Goal: Transaction & Acquisition: Purchase product/service

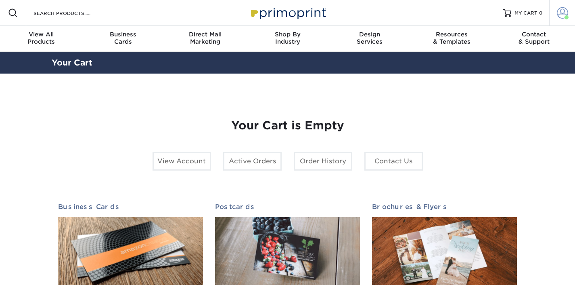
click at [560, 14] on span at bounding box center [562, 12] width 11 height 11
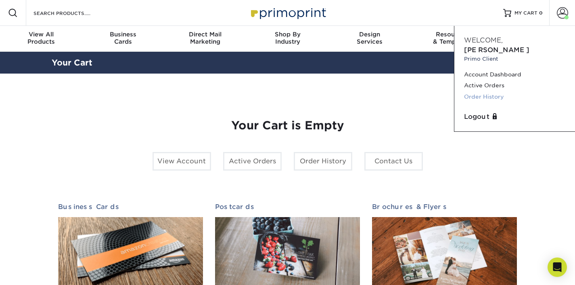
click at [486, 91] on link "Order History" at bounding box center [514, 96] width 101 height 11
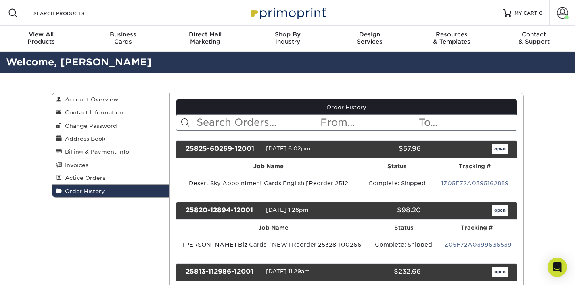
click at [262, 124] on input "text" at bounding box center [258, 122] width 124 height 15
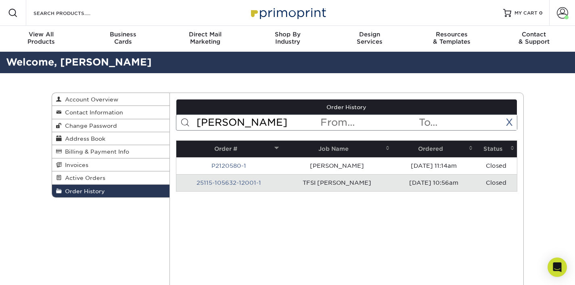
type input "ann stacy"
click at [315, 184] on td "TFSI Ann Stacy" at bounding box center [336, 182] width 111 height 17
click at [237, 181] on link "25115-105632-12001-1" at bounding box center [229, 182] width 65 height 6
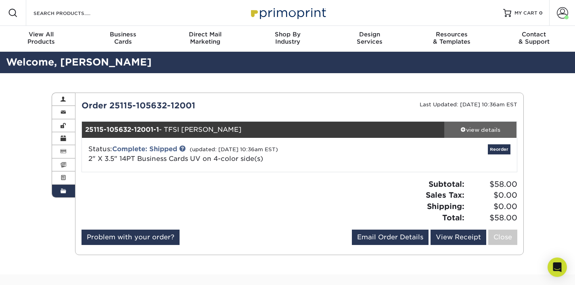
click at [474, 128] on div "view details" at bounding box center [481, 130] width 73 height 8
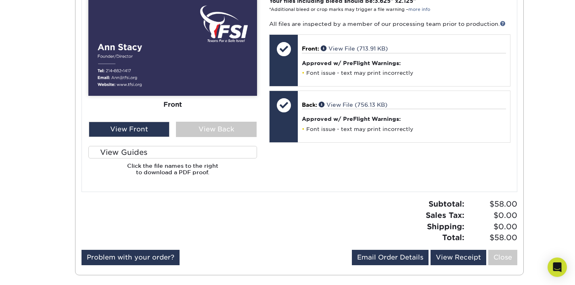
scroll to position [345, 0]
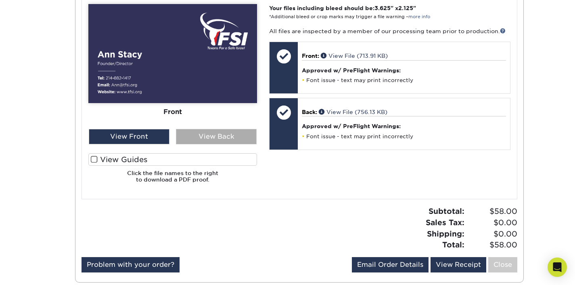
click at [213, 136] on div "View Back" at bounding box center [216, 136] width 81 height 15
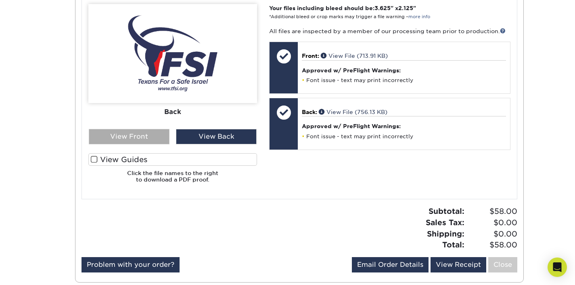
click at [145, 136] on div "View Front" at bounding box center [129, 136] width 81 height 15
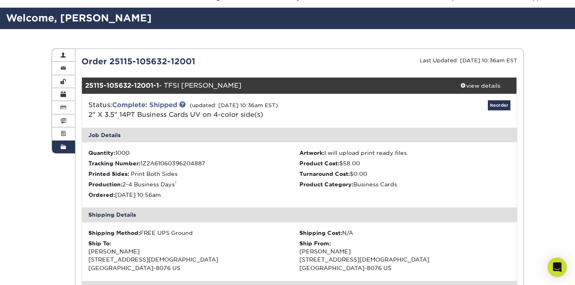
scroll to position [0, 0]
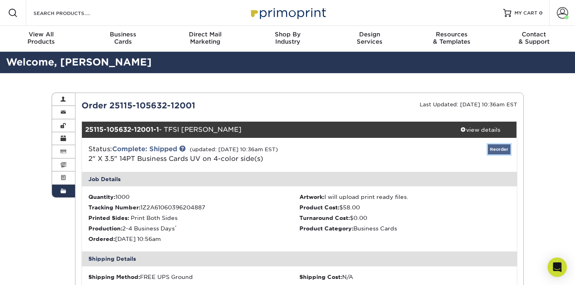
click at [496, 150] on link "Reorder" at bounding box center [499, 149] width 23 height 10
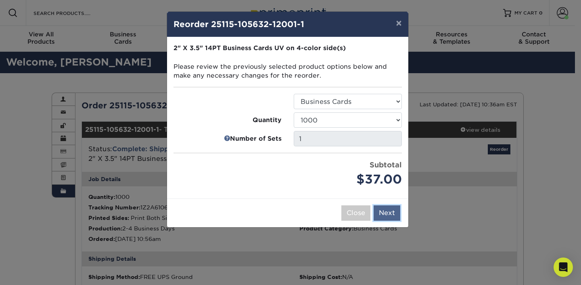
click at [390, 214] on button "Next" at bounding box center [387, 212] width 27 height 15
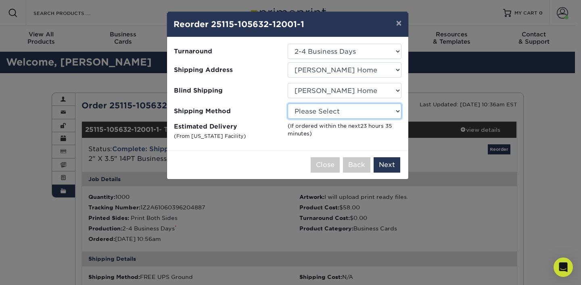
click at [311, 113] on select "Please Select Ground Shipping (+$8.96) 3 Day Shipping Service (+$24.92) 2 Day A…" at bounding box center [345, 110] width 114 height 15
select select "03"
click at [288, 103] on select "Please Select Ground Shipping (+$8.96) 3 Day Shipping Service (+$24.92) 2 Day A…" at bounding box center [345, 110] width 114 height 15
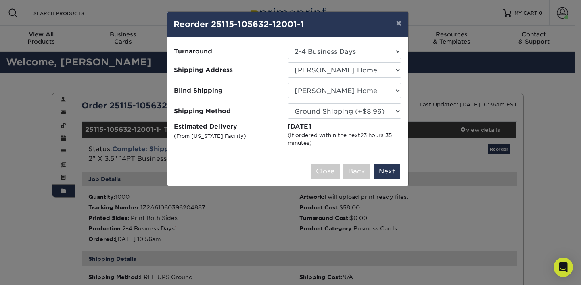
click at [253, 163] on div "Close Back Next Add to Cart" at bounding box center [287, 171] width 241 height 29
click at [382, 174] on button "Next" at bounding box center [387, 171] width 27 height 15
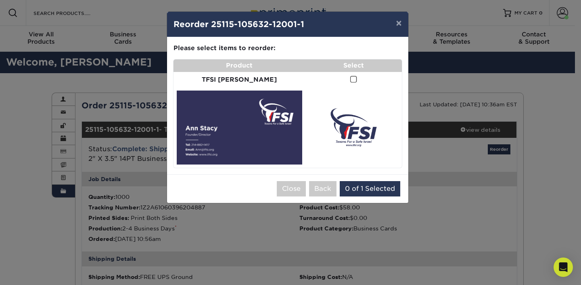
click at [350, 78] on span at bounding box center [353, 80] width 7 height 8
click at [0, 0] on input "checkbox" at bounding box center [0, 0] width 0 height 0
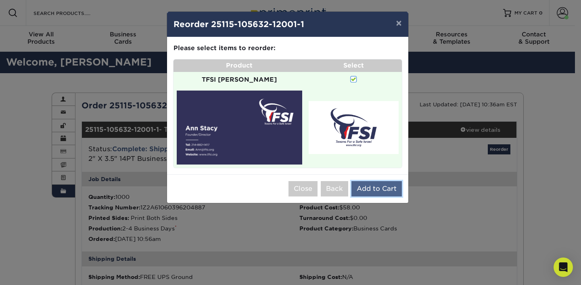
click at [373, 181] on button "Add to Cart" at bounding box center [377, 188] width 50 height 15
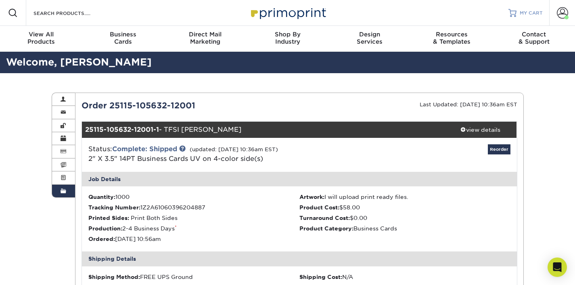
click at [517, 12] on link "MY CART" at bounding box center [526, 13] width 34 height 26
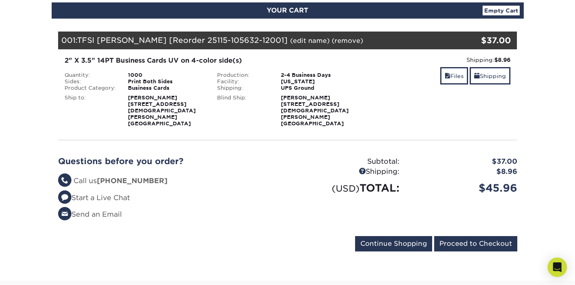
scroll to position [94, 0]
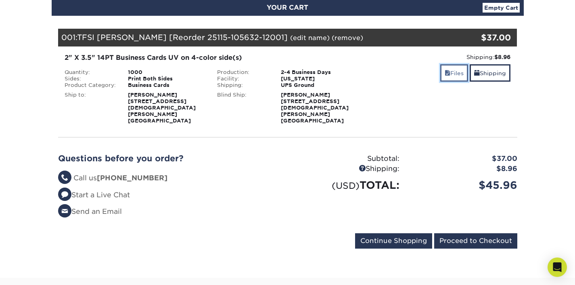
click at [452, 77] on link "Files" at bounding box center [454, 72] width 28 height 17
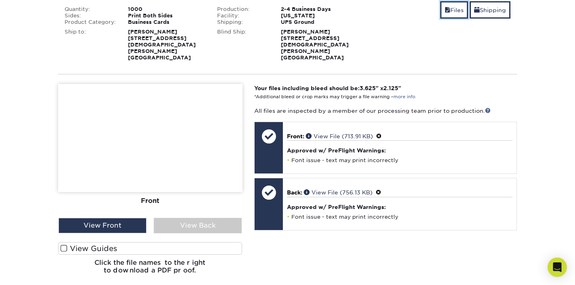
scroll to position [161, 0]
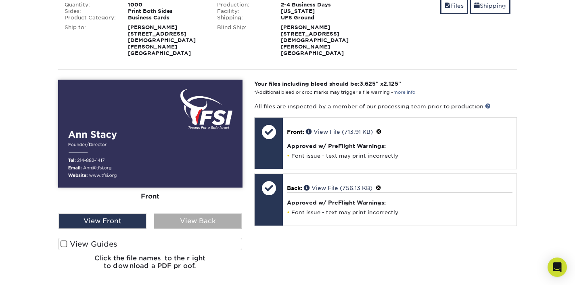
click at [208, 213] on div "View Back" at bounding box center [198, 220] width 88 height 15
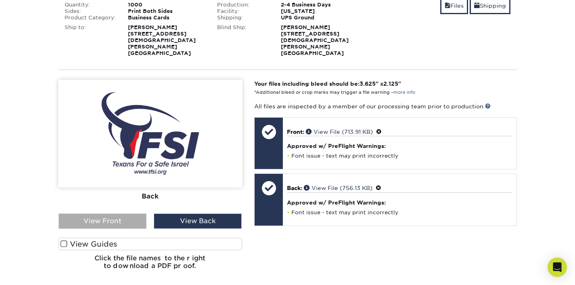
click at [106, 213] on div "View Front" at bounding box center [103, 220] width 88 height 15
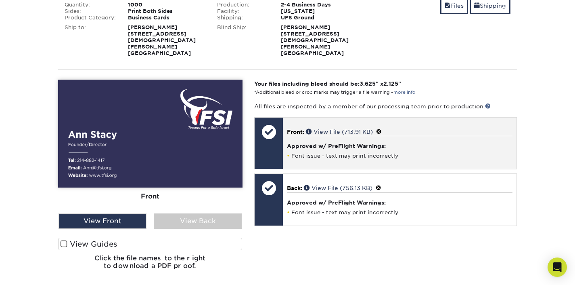
click at [382, 128] on span at bounding box center [379, 131] width 6 height 6
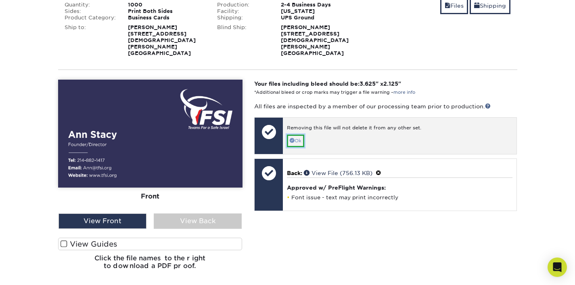
click at [300, 134] on link "Ok" at bounding box center [295, 140] width 17 height 13
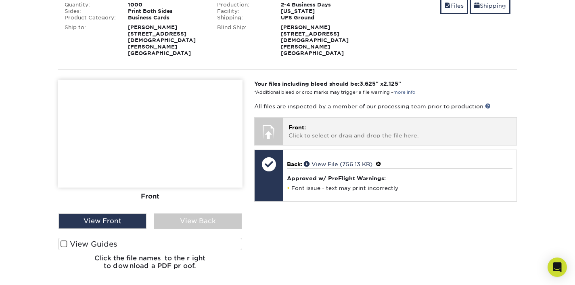
click at [325, 124] on p "Front: Click to select or drag and drop the file here." at bounding box center [400, 131] width 222 height 17
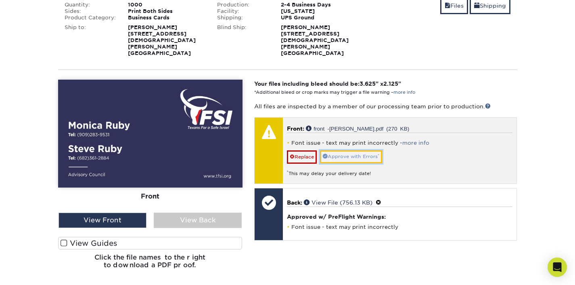
click at [348, 150] on link "Approve with Errors *" at bounding box center [351, 156] width 62 height 13
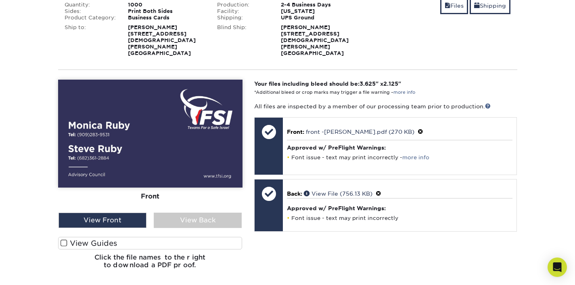
click at [323, 233] on div "Your files including bleed should be: 3.625 " x 2.125 " *Additional bleed or cr…" at bounding box center [385, 178] width 275 height 196
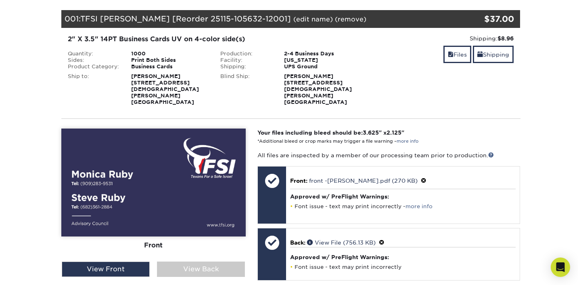
scroll to position [0, 0]
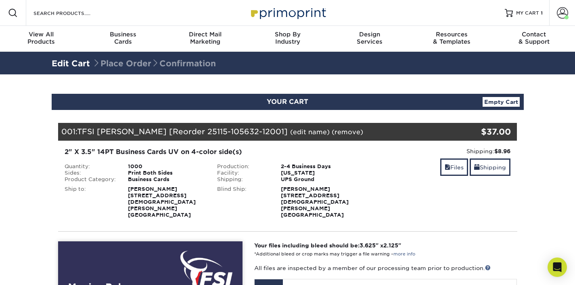
click at [290, 132] on link "(edit name)" at bounding box center [310, 132] width 40 height 8
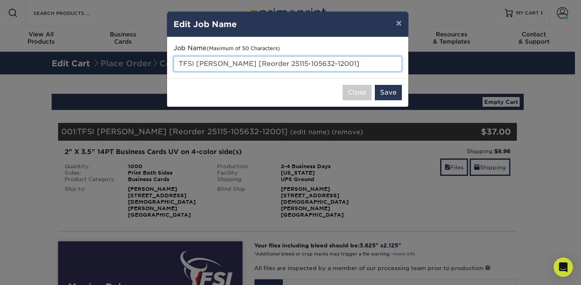
click at [222, 66] on input "TFSI Ann Stacy [Reorder 25115-105632-12001]" at bounding box center [288, 63] width 229 height 15
type input "TFSI Monica Steve [Reorder 25115-105632-12001]"
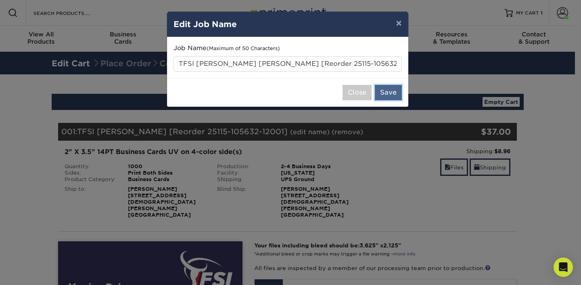
click at [386, 91] on button "Save" at bounding box center [388, 92] width 27 height 15
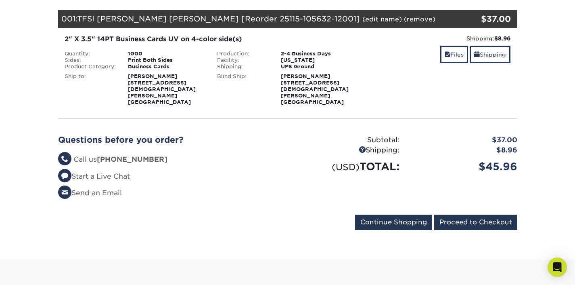
scroll to position [77, 0]
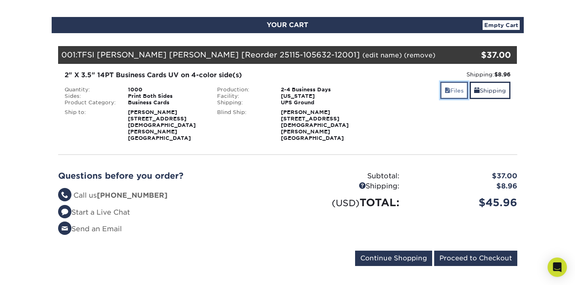
click at [448, 90] on link "Files" at bounding box center [454, 90] width 28 height 17
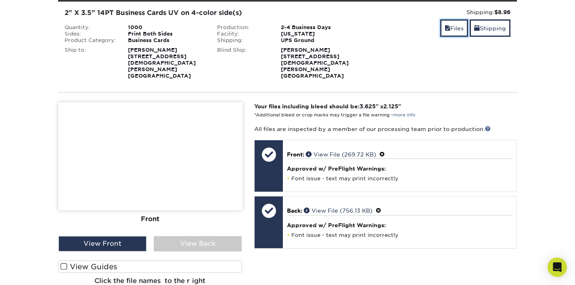
scroll to position [143, 0]
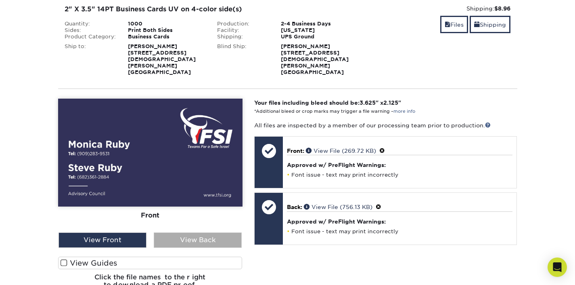
click at [180, 232] on div "View Back" at bounding box center [198, 239] width 88 height 15
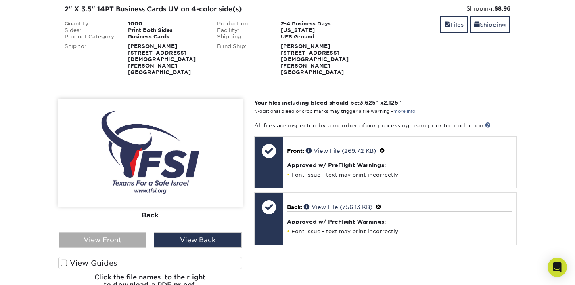
click at [120, 232] on div "View Front" at bounding box center [103, 239] width 88 height 15
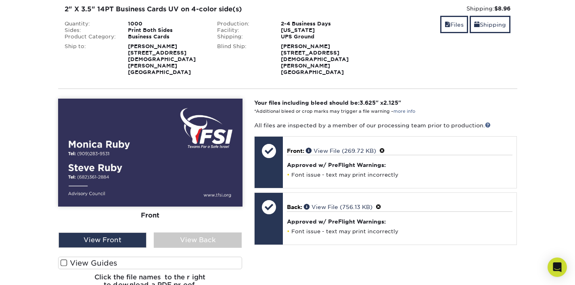
click at [33, 228] on section "YOUR CART Empty Cart Your Cart is Empty View Account Active Orders Order Histor…" at bounding box center [287, 188] width 575 height 513
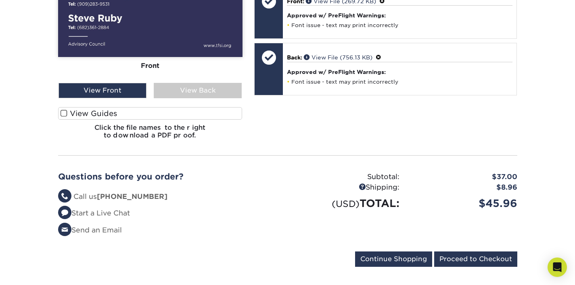
scroll to position [309, 0]
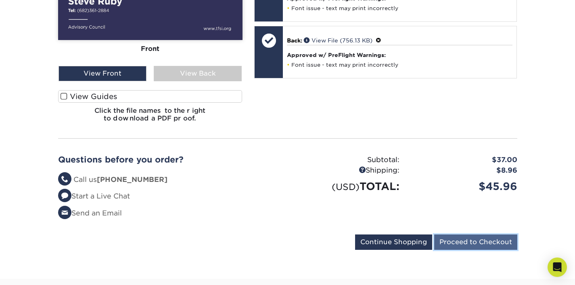
click at [460, 234] on input "Proceed to Checkout" at bounding box center [475, 241] width 83 height 15
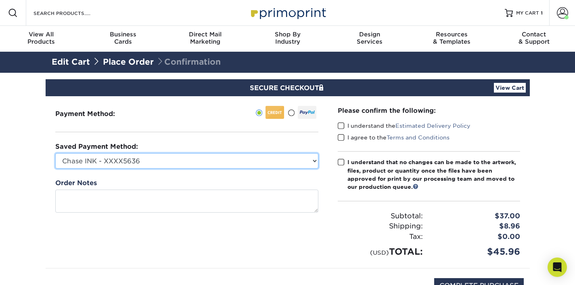
click at [254, 159] on select "Chase INK - XXXX5636 AMEX Business Plus - XXXX1008 AMEX Business Platinum - XXX…" at bounding box center [186, 160] width 263 height 15
click at [55, 153] on select "Chase INK - XXXX5636 AMEX Business Plus - XXXX1008 AMEX Business Platinum - XXX…" at bounding box center [186, 160] width 263 height 15
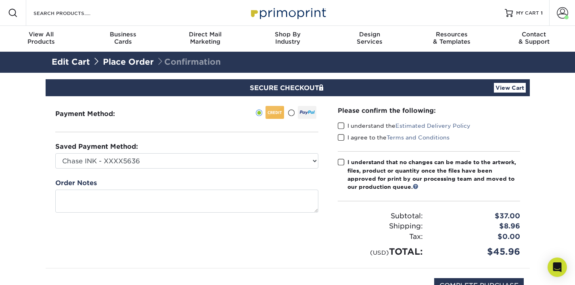
click at [342, 126] on span at bounding box center [341, 126] width 7 height 8
click at [0, 0] on input "I understand the Estimated Delivery Policy" at bounding box center [0, 0] width 0 height 0
click at [342, 138] on span at bounding box center [341, 138] width 7 height 8
click at [0, 0] on input "I agree to the Terms and Conditions" at bounding box center [0, 0] width 0 height 0
click at [341, 162] on span at bounding box center [341, 162] width 7 height 8
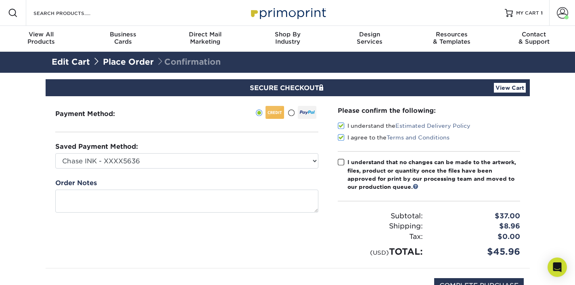
click at [0, 0] on input "I understand that no changes can be made to the artwork, files, product or quan…" at bounding box center [0, 0] width 0 height 0
click at [296, 244] on div "Payment Method:" at bounding box center [187, 182] width 283 height 172
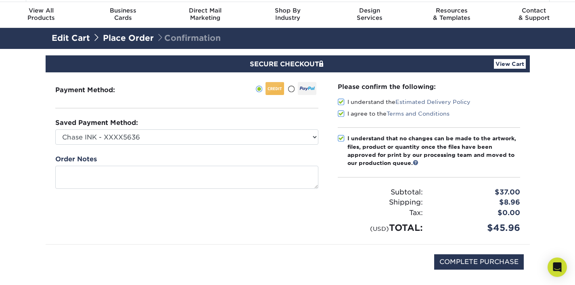
scroll to position [25, 0]
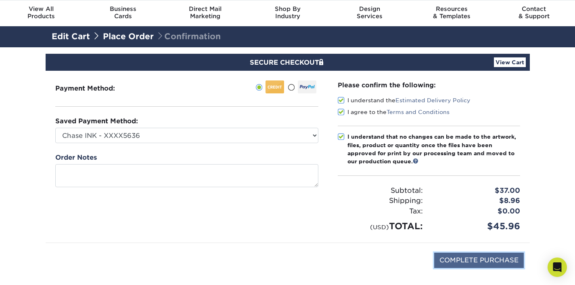
click at [448, 258] on input "COMPLETE PURCHASE" at bounding box center [479, 259] width 90 height 15
type input "PROCESSING, PLEASE WAIT..."
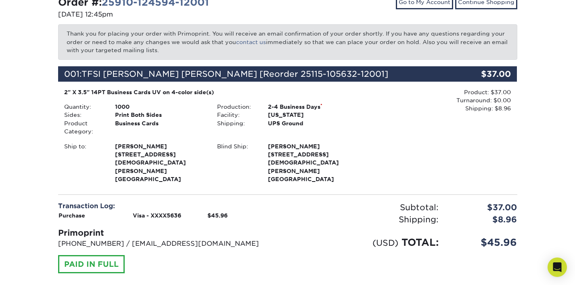
scroll to position [119, 0]
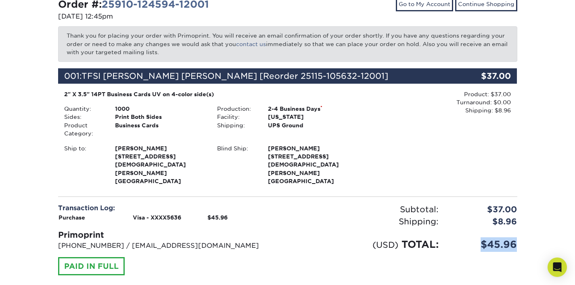
drag, startPoint x: 522, startPoint y: 229, endPoint x: 479, endPoint y: 229, distance: 42.4
click at [479, 237] on div "$45.96" at bounding box center [484, 244] width 79 height 15
copy div "$45.96"
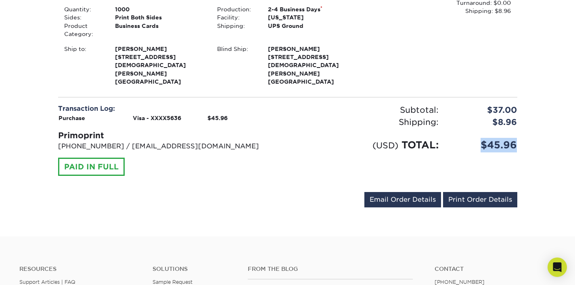
scroll to position [220, 0]
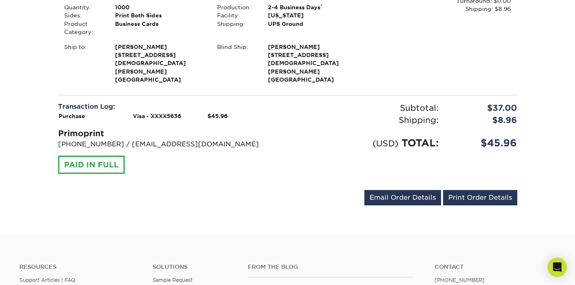
click at [316, 190] on div "[PERSON_NAME][EMAIL_ADDRESS][DOMAIN_NAME] Send Email Order Details Print Order …" at bounding box center [287, 199] width 459 height 19
drag, startPoint x: 525, startPoint y: 126, endPoint x: 461, endPoint y: 129, distance: 63.9
click at [461, 129] on div "Your order has been placed! Order #: 25910-124594-12001 [DATE] 12:45pm Go to My…" at bounding box center [288, 44] width 484 height 382
copy div "$45.96"
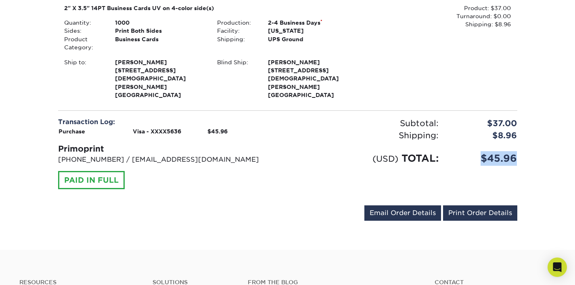
scroll to position [202, 0]
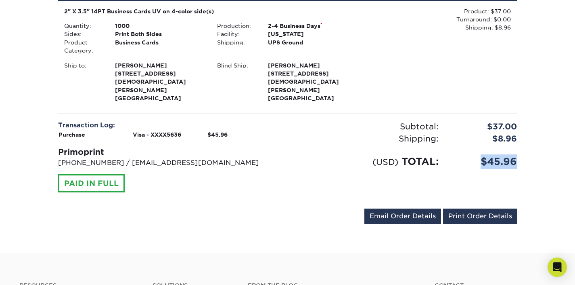
copy div "$45.96"
click at [319, 159] on div "Subtotal: $37.00 Shipping: $8.96 Discounts: - $0.00 (USD) TOTAL: $45.96" at bounding box center [406, 161] width 236 height 82
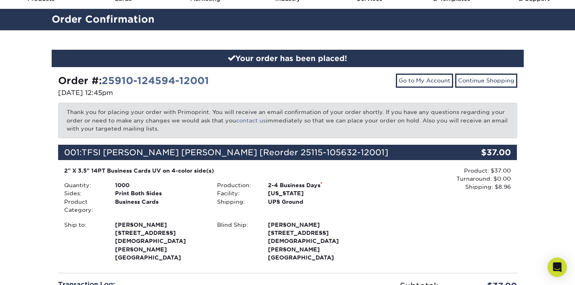
scroll to position [0, 0]
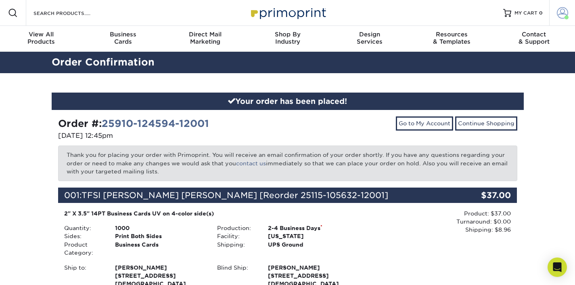
click at [567, 17] on span at bounding box center [567, 17] width 4 height 4
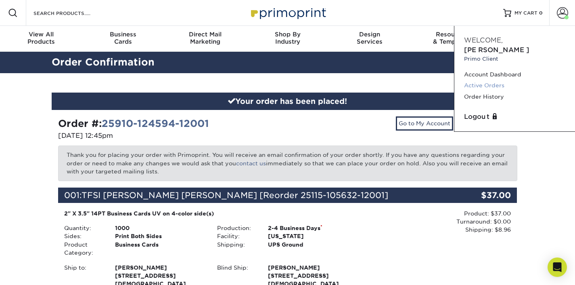
click at [486, 80] on link "Active Orders" at bounding box center [514, 85] width 101 height 11
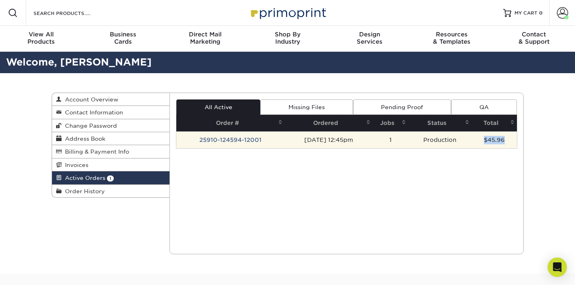
drag, startPoint x: 484, startPoint y: 140, endPoint x: 514, endPoint y: 140, distance: 29.5
click at [514, 140] on td "$45.96" at bounding box center [494, 139] width 45 height 17
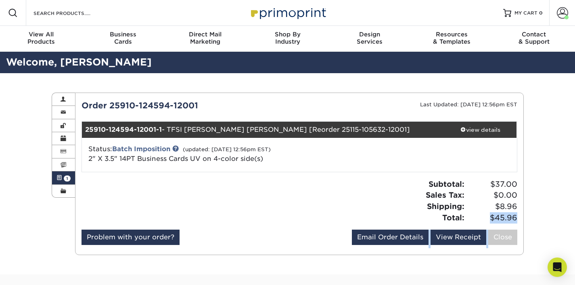
drag, startPoint x: 488, startPoint y: 216, endPoint x: 525, endPoint y: 216, distance: 37.5
click at [525, 216] on div "Active Orders Account Overview Contact Information Change Password Address Book…" at bounding box center [288, 173] width 484 height 201
copy div "$45.96 Problem with your order? Email Order Details Send View Receipt"
click at [497, 218] on span "$45.96" at bounding box center [492, 217] width 50 height 11
drag, startPoint x: 518, startPoint y: 218, endPoint x: 492, endPoint y: 218, distance: 26.2
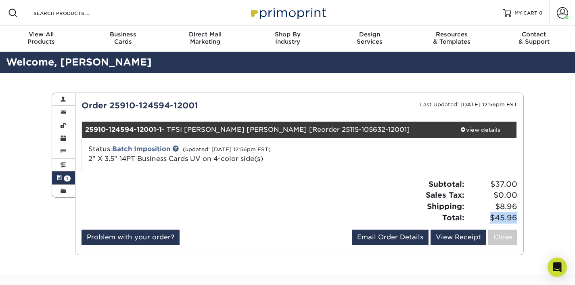
click at [492, 218] on div "Subtotal: $37.00 Sales Tax: $0.00 Shipping: $8.96 Total: $45.96" at bounding box center [412, 200] width 224 height 44
copy span "$45.96"
